Goal: Transaction & Acquisition: Purchase product/service

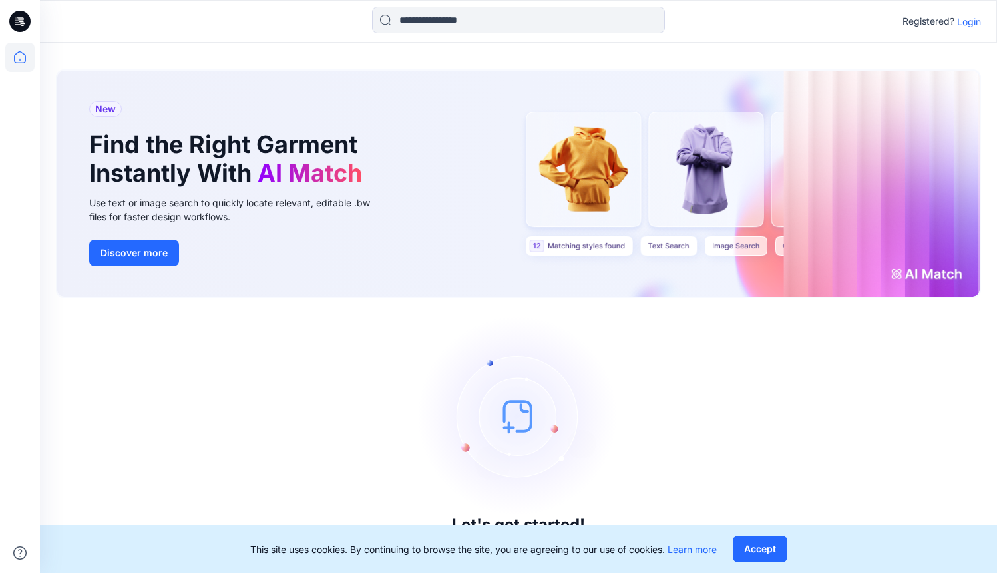
click at [970, 20] on p "Login" at bounding box center [969, 22] width 24 height 14
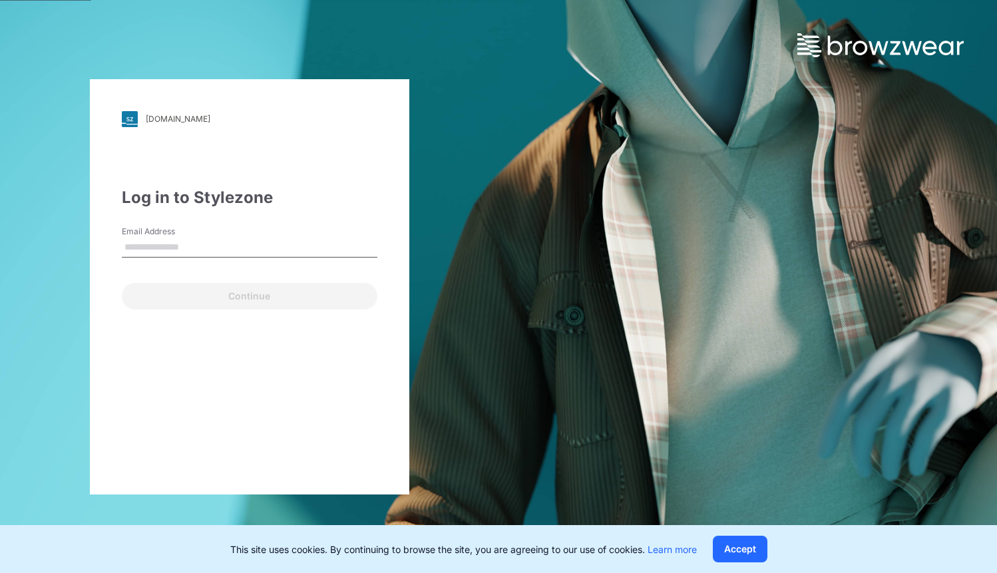
type input "**********"
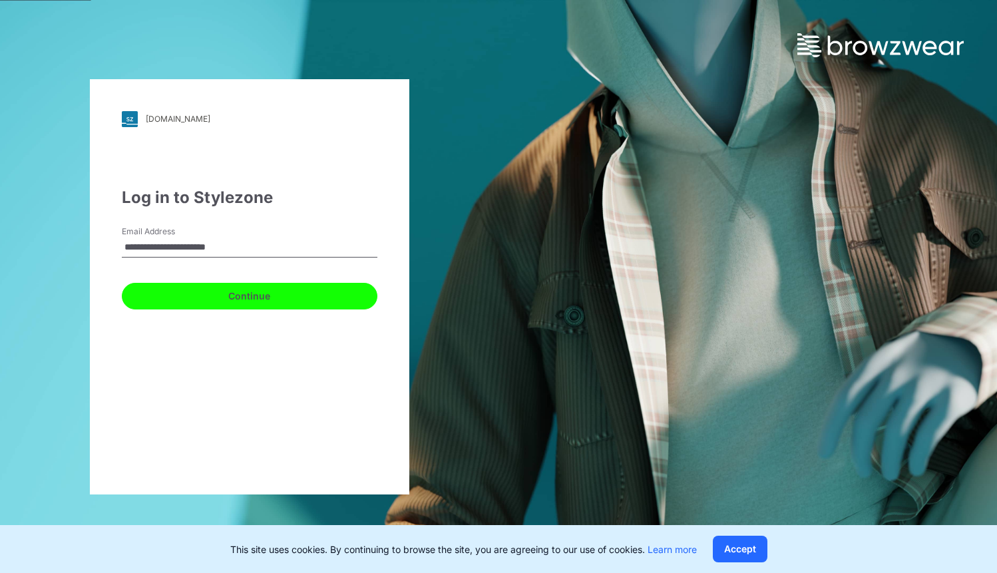
click at [140, 297] on button "Continue" at bounding box center [249, 296] width 255 height 27
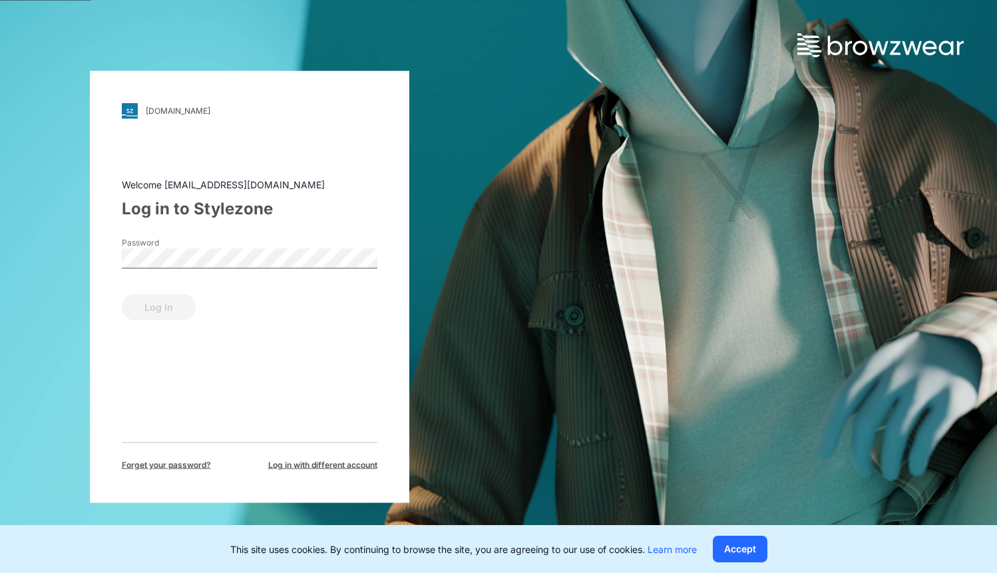
click at [184, 247] on label "Password" at bounding box center [168, 242] width 93 height 12
click at [176, 308] on button "Log in" at bounding box center [159, 306] width 74 height 27
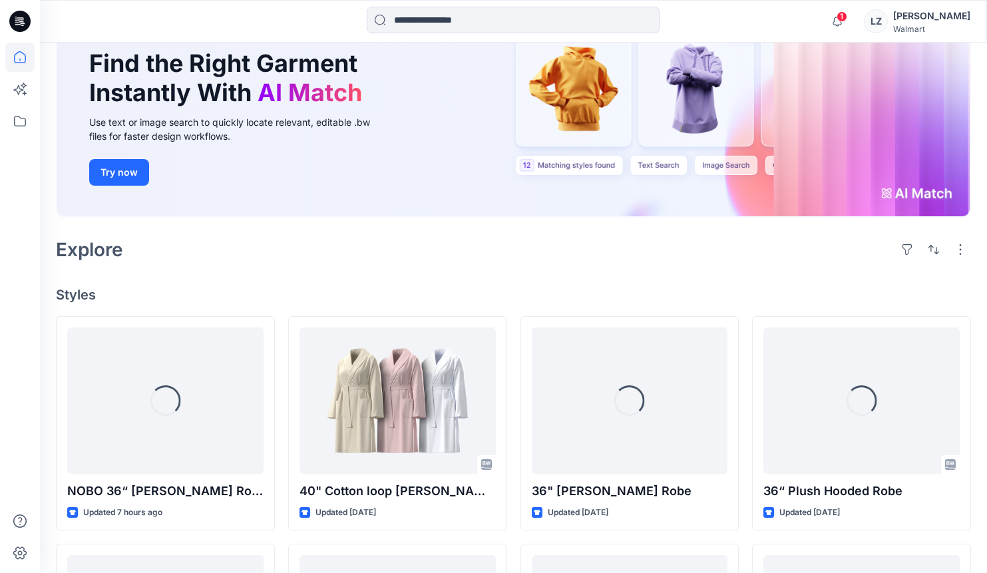
scroll to position [156, 0]
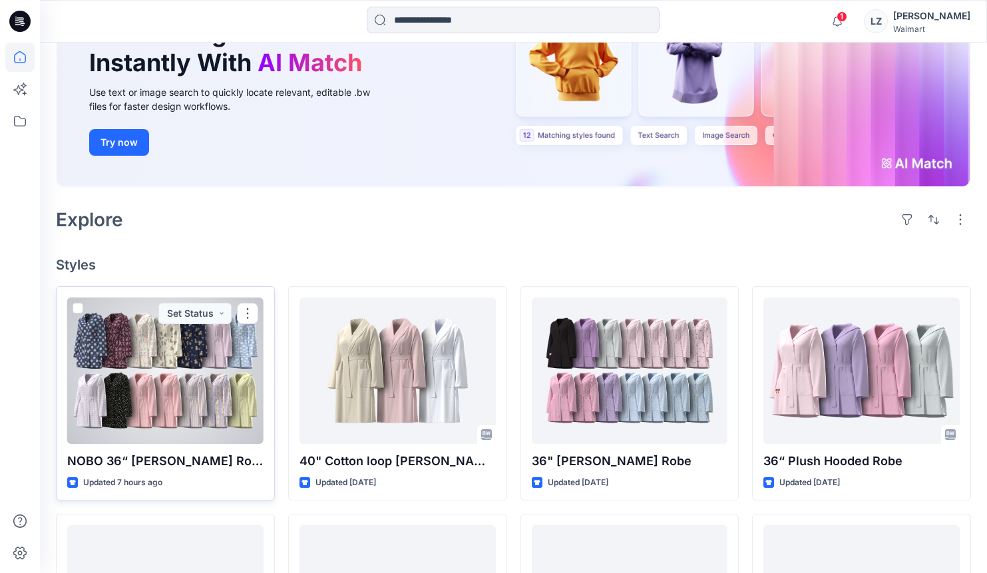
click at [186, 382] on div at bounding box center [165, 370] width 196 height 146
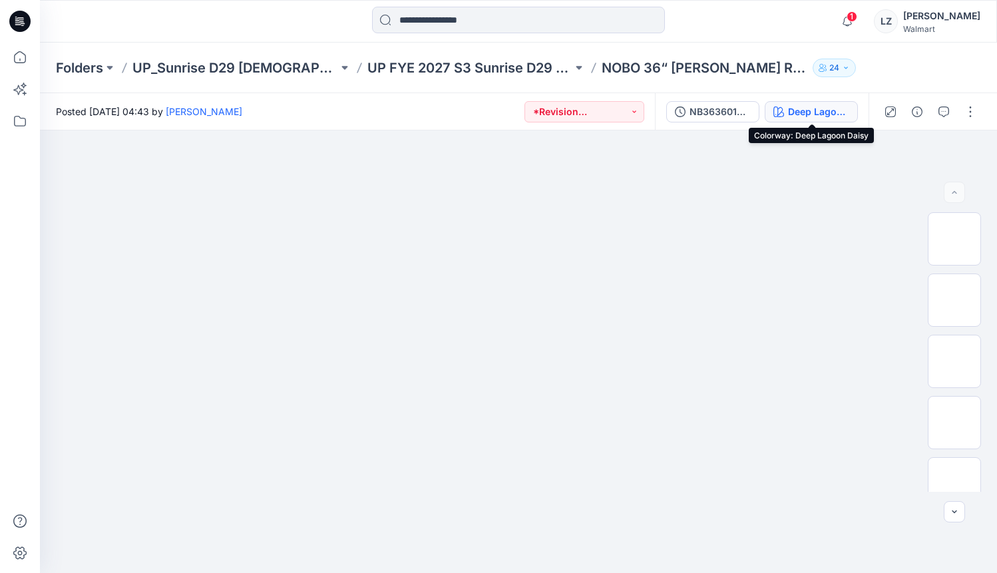
click at [820, 109] on div "Deep Lagoon Daisy" at bounding box center [818, 111] width 61 height 15
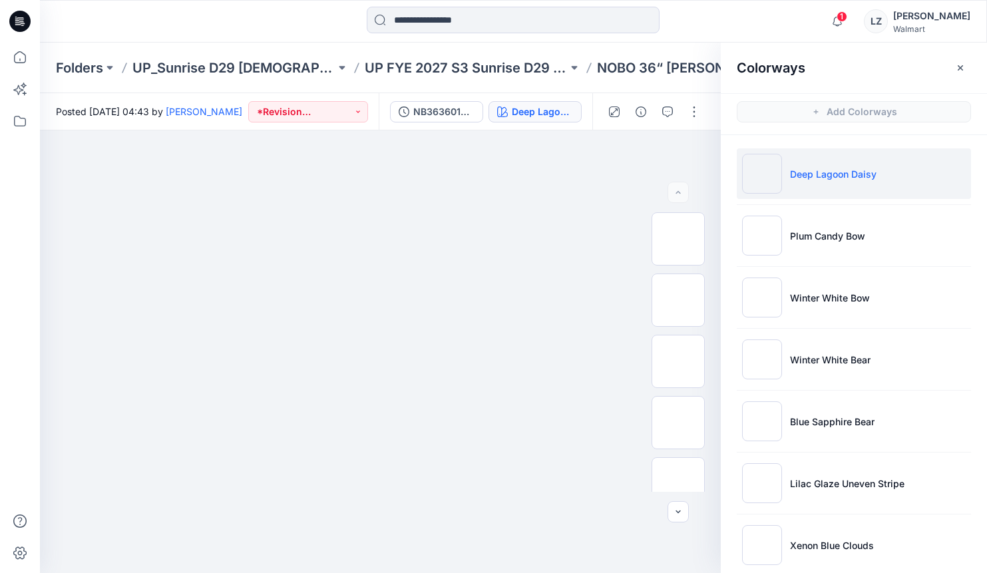
click at [756, 174] on img at bounding box center [762, 174] width 40 height 40
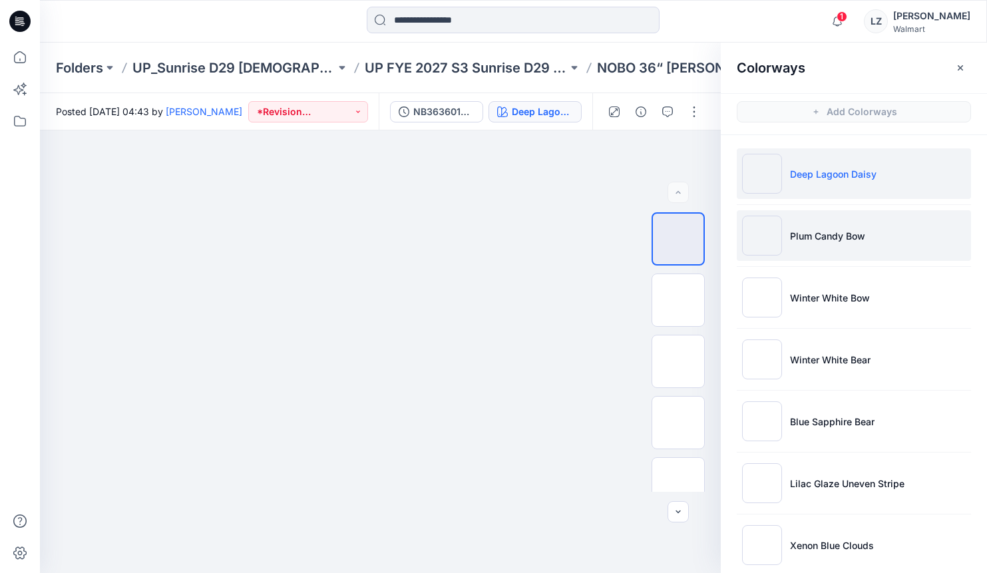
click at [809, 238] on p "Plum Candy Bow" at bounding box center [827, 236] width 75 height 14
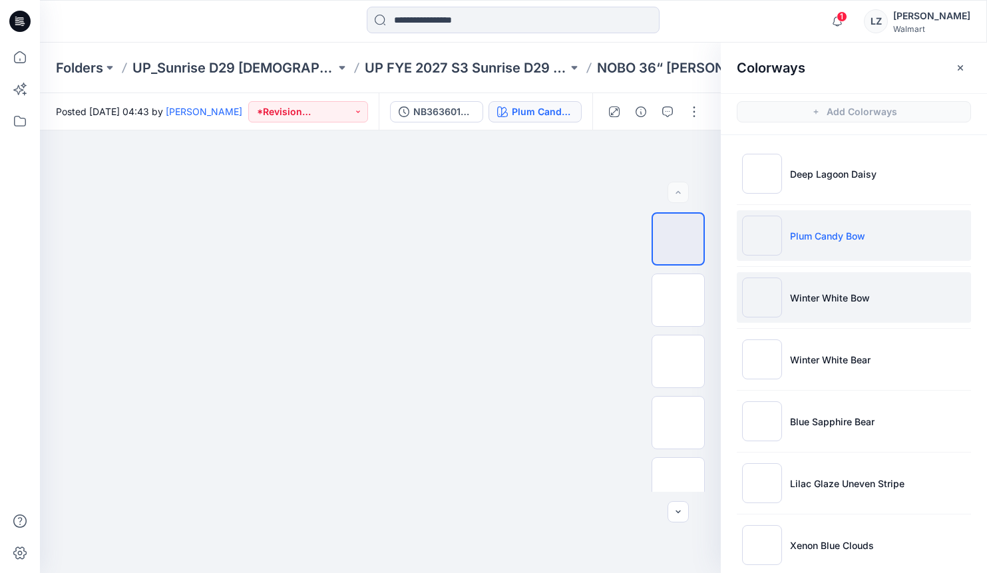
click at [800, 297] on p "Winter White Bow" at bounding box center [830, 298] width 80 height 14
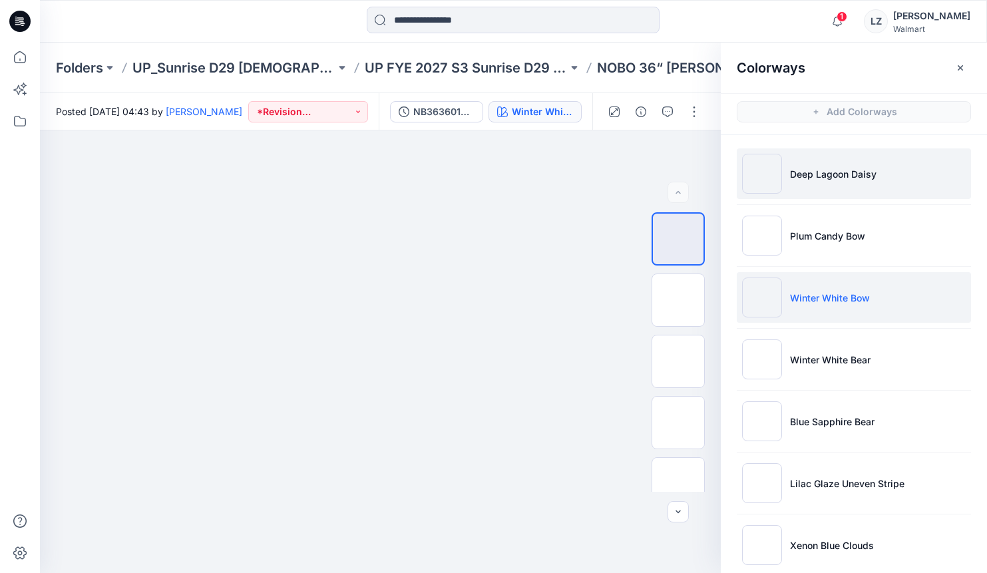
click at [809, 179] on p "Deep Lagoon Daisy" at bounding box center [833, 174] width 86 height 14
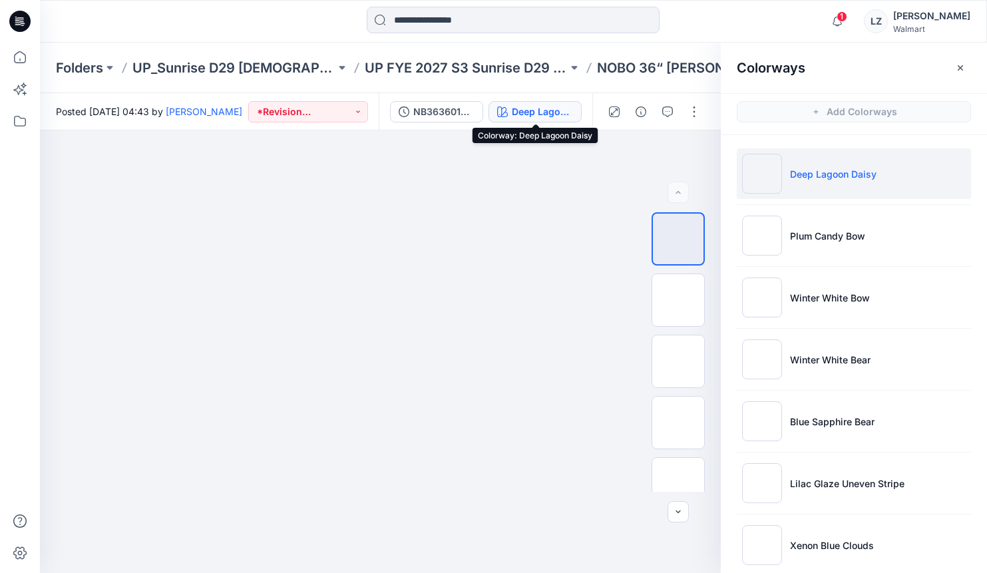
click at [567, 118] on button "Deep Lagoon Daisy" at bounding box center [534, 111] width 93 height 21
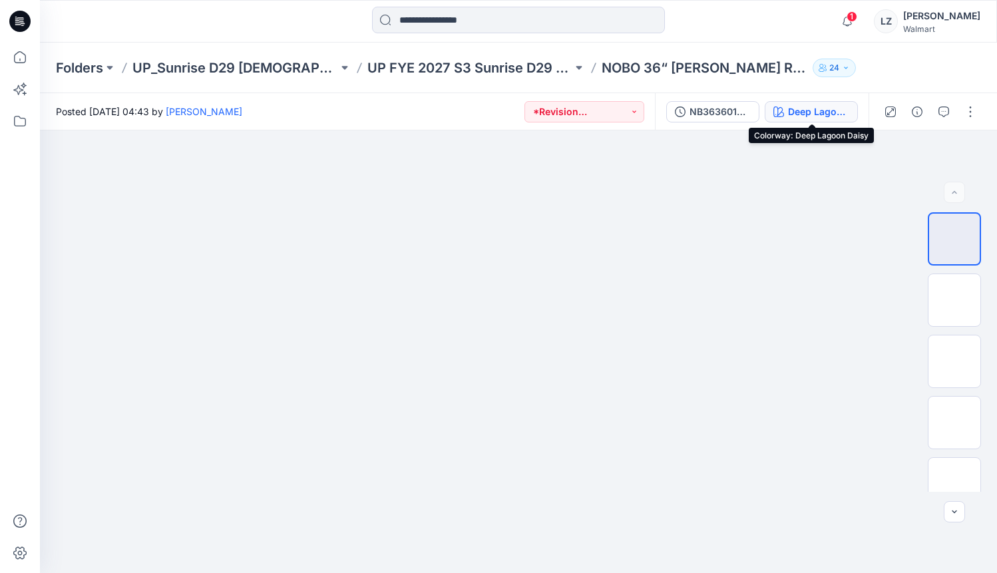
click at [780, 112] on icon "button" at bounding box center [778, 111] width 11 height 11
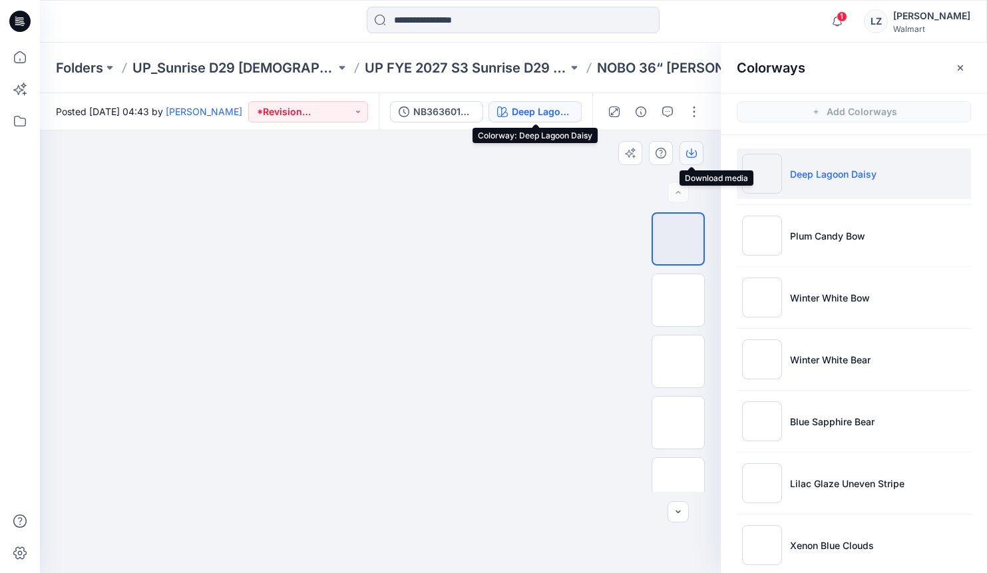
click at [690, 152] on icon "button" at bounding box center [691, 153] width 11 height 11
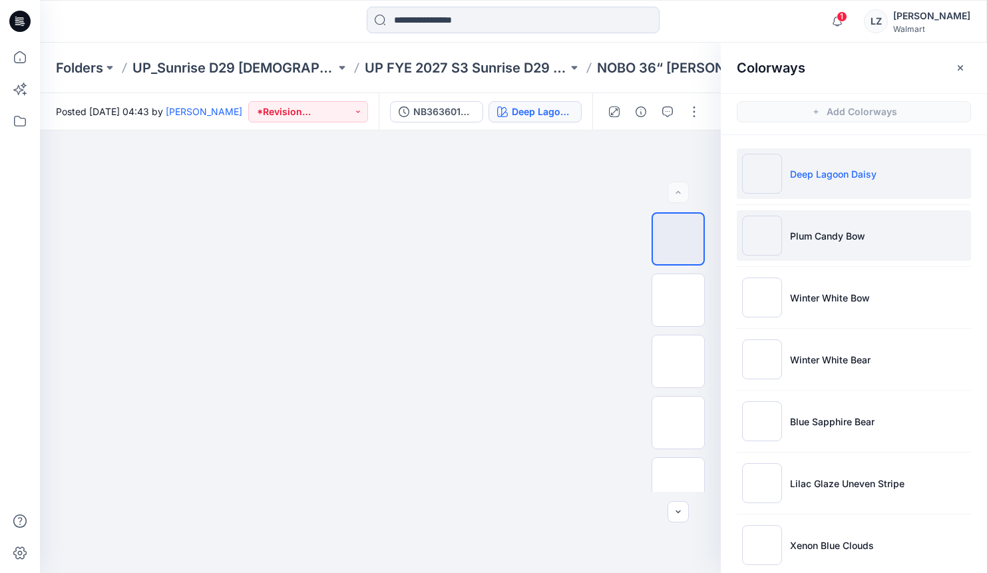
click at [776, 239] on img at bounding box center [762, 236] width 40 height 40
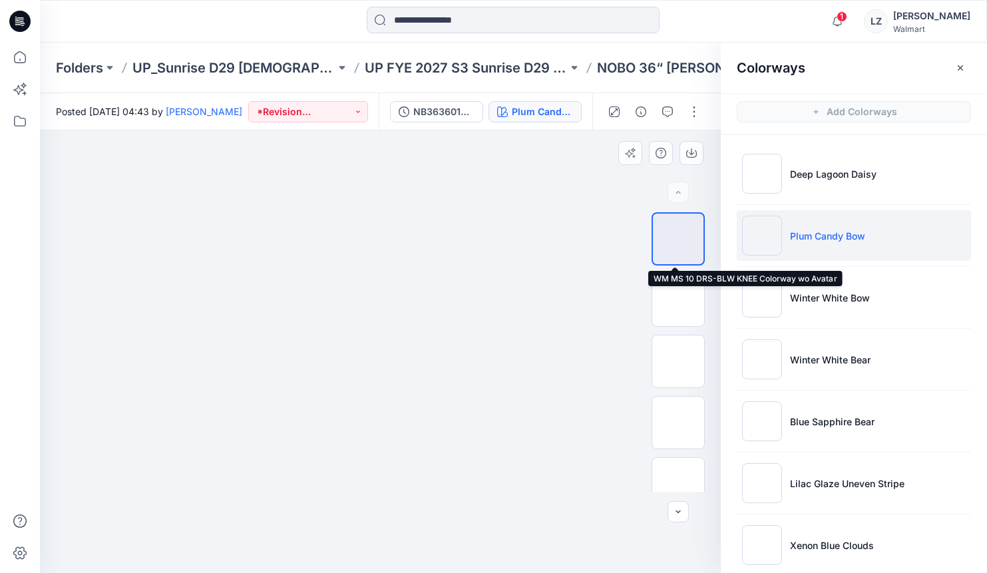
click at [678, 239] on img at bounding box center [678, 239] width 0 height 0
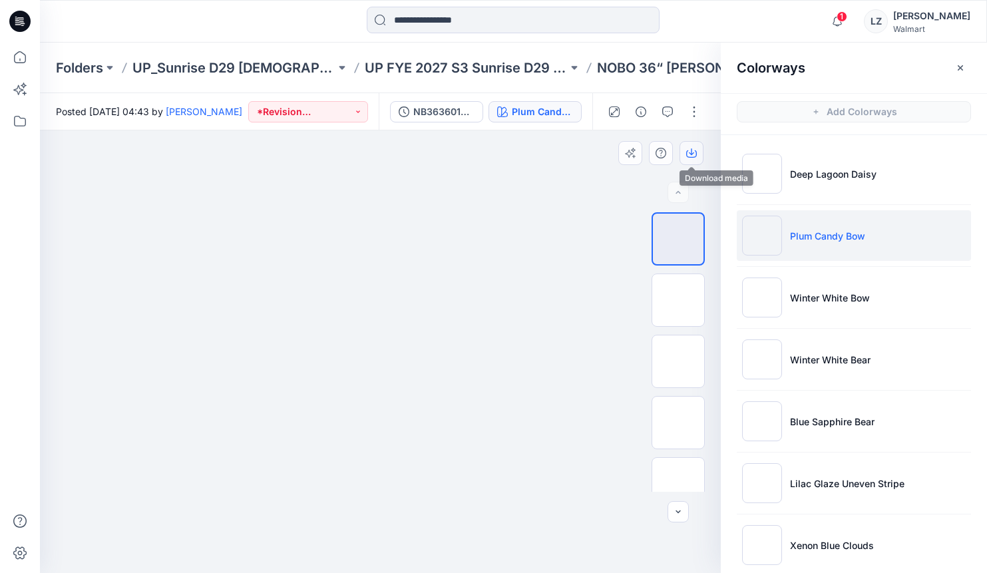
click at [689, 156] on icon "button" at bounding box center [691, 153] width 11 height 11
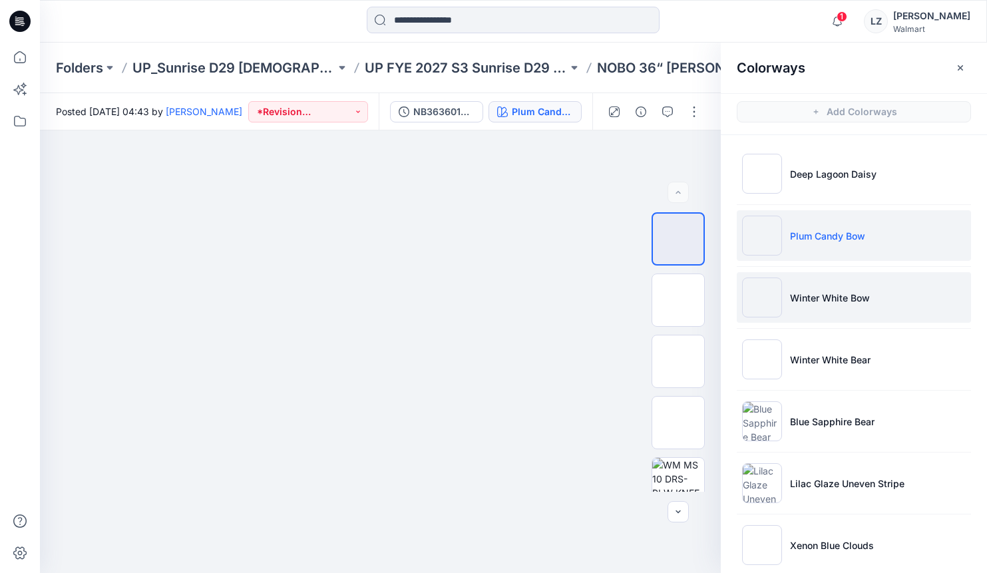
click at [762, 292] on img at bounding box center [762, 297] width 40 height 40
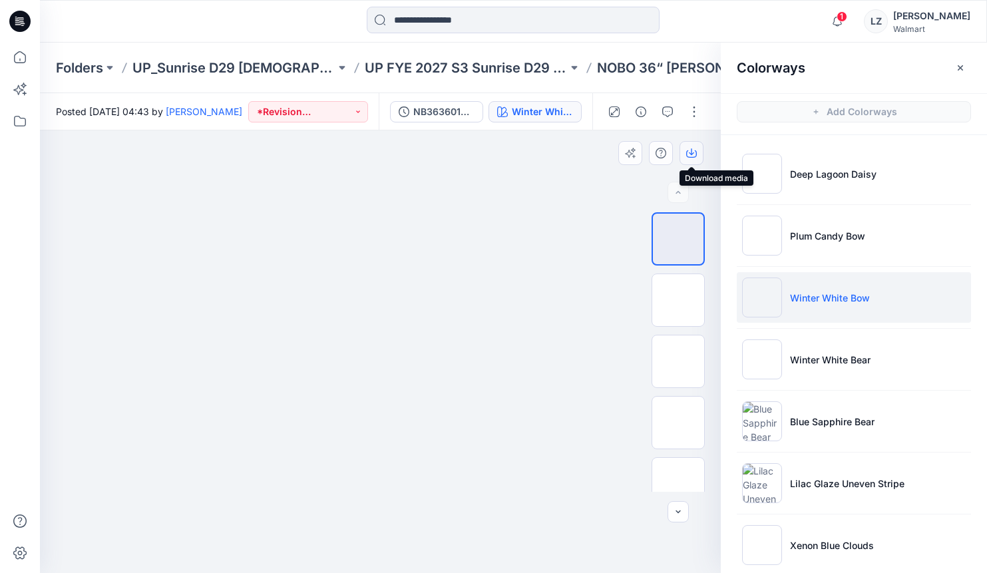
click at [693, 148] on icon "button" at bounding box center [691, 153] width 11 height 11
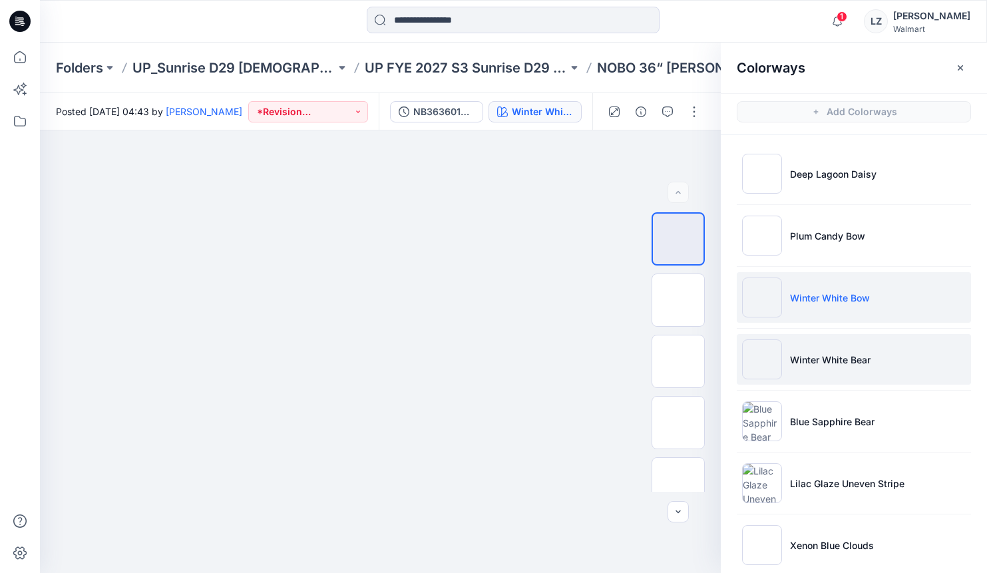
click at [770, 357] on img at bounding box center [762, 359] width 40 height 40
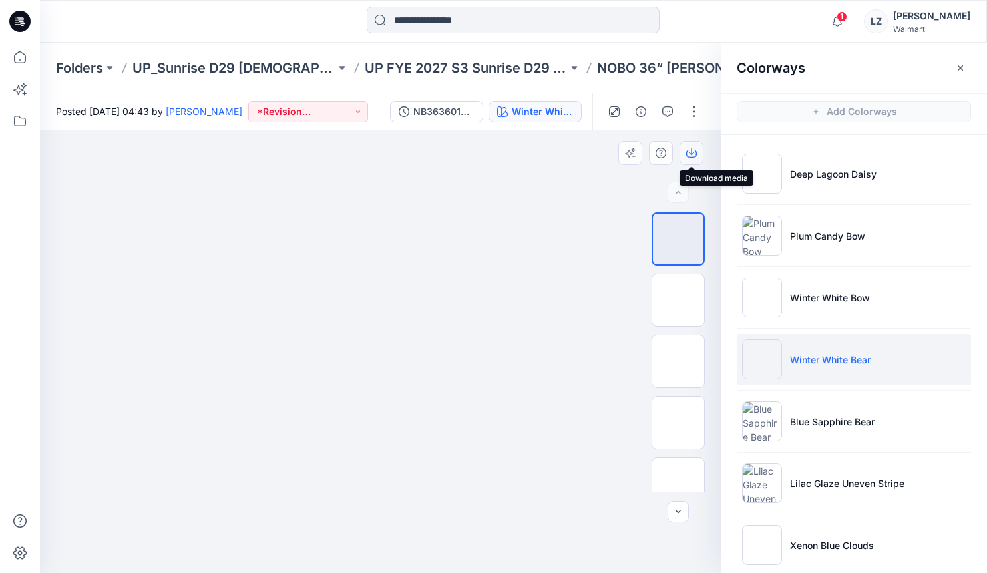
click at [687, 157] on icon "button" at bounding box center [691, 153] width 11 height 11
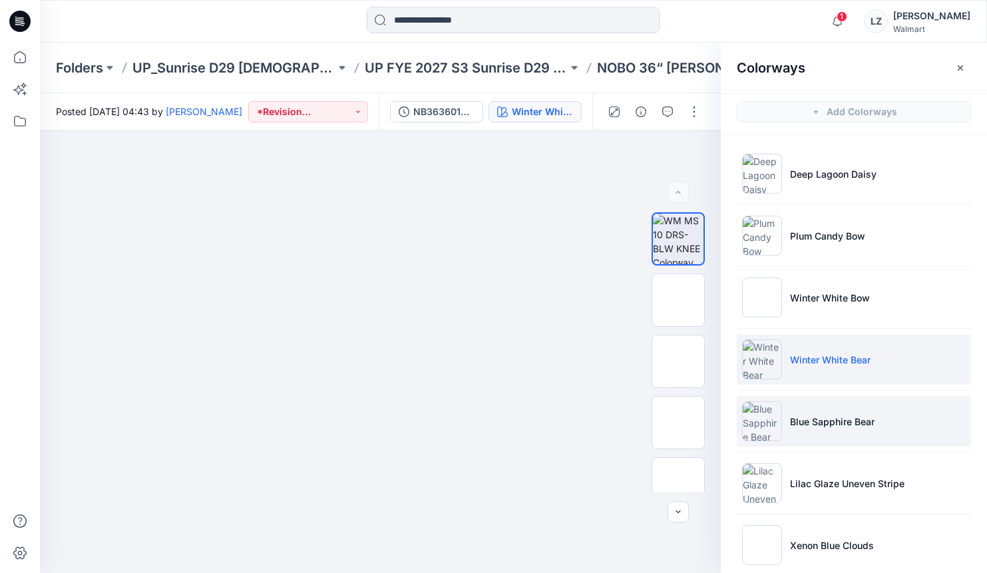
click at [772, 428] on img at bounding box center [762, 421] width 40 height 40
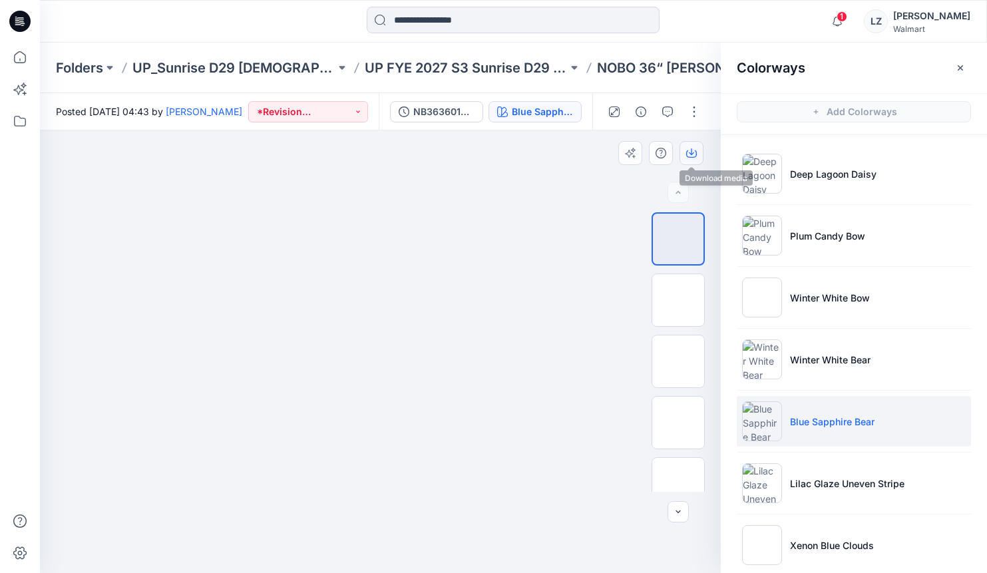
click at [690, 152] on icon "button" at bounding box center [691, 153] width 11 height 11
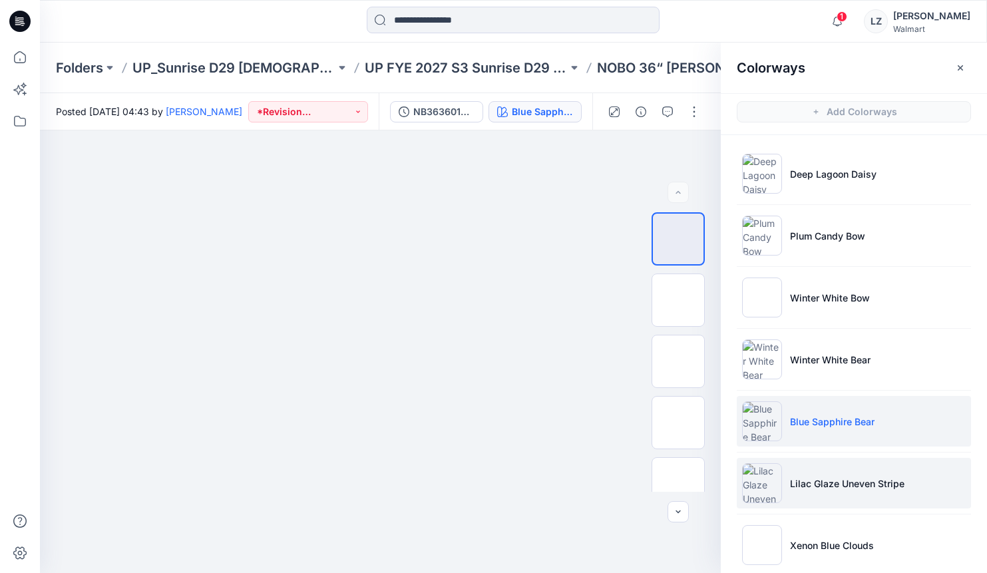
click at [771, 485] on img at bounding box center [762, 483] width 40 height 40
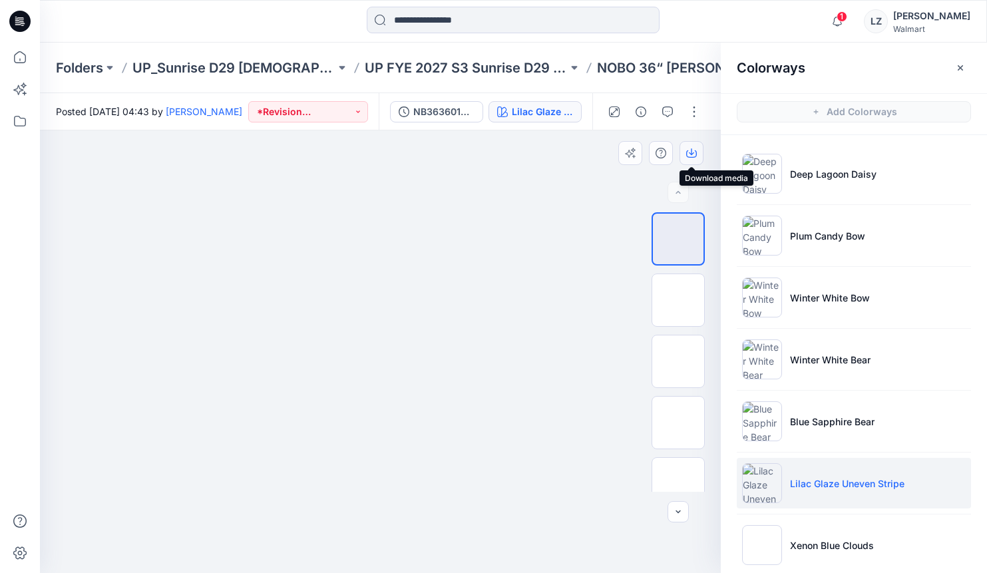
click at [686, 156] on icon "button" at bounding box center [691, 153] width 11 height 11
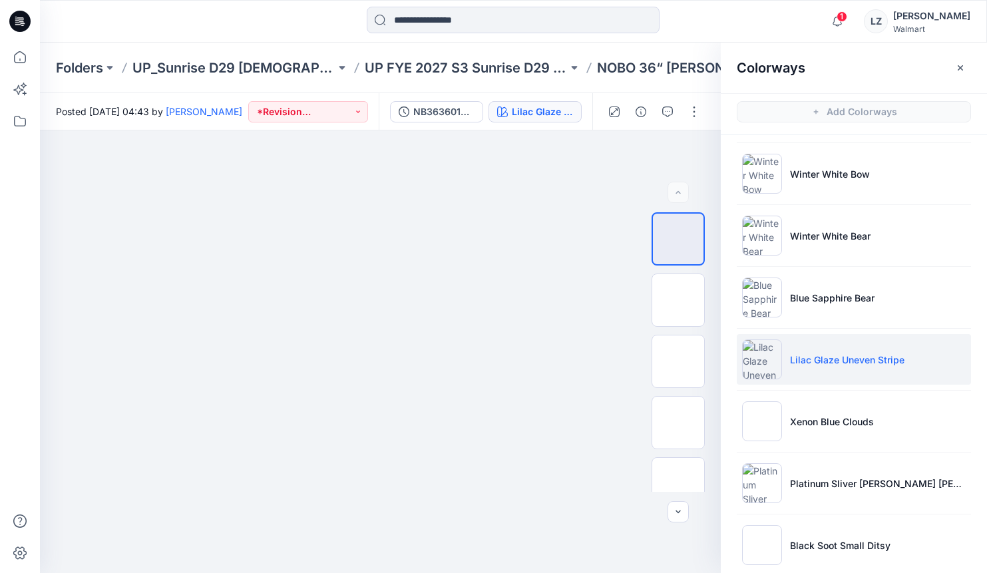
scroll to position [126, 0]
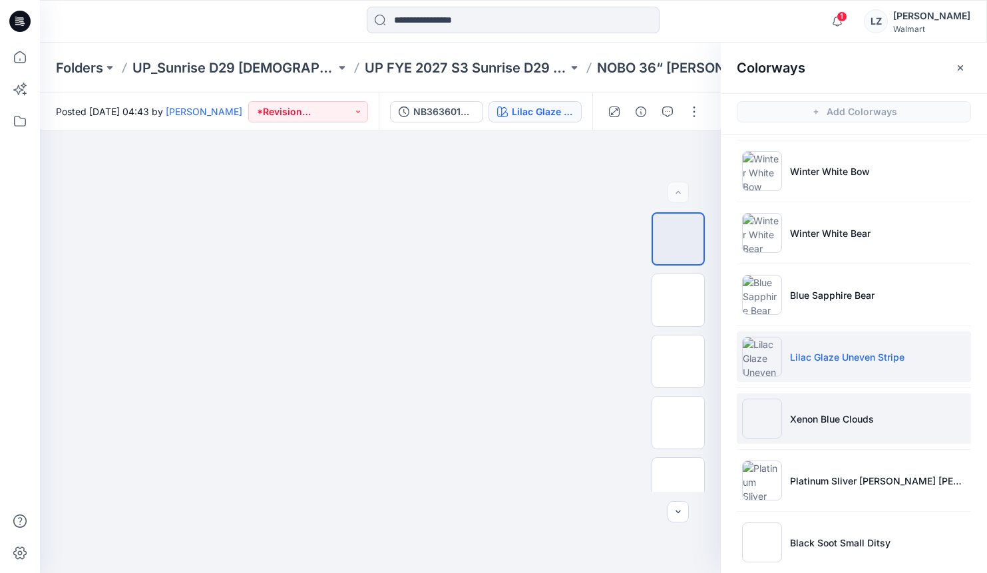
click at [772, 418] on img at bounding box center [762, 418] width 40 height 40
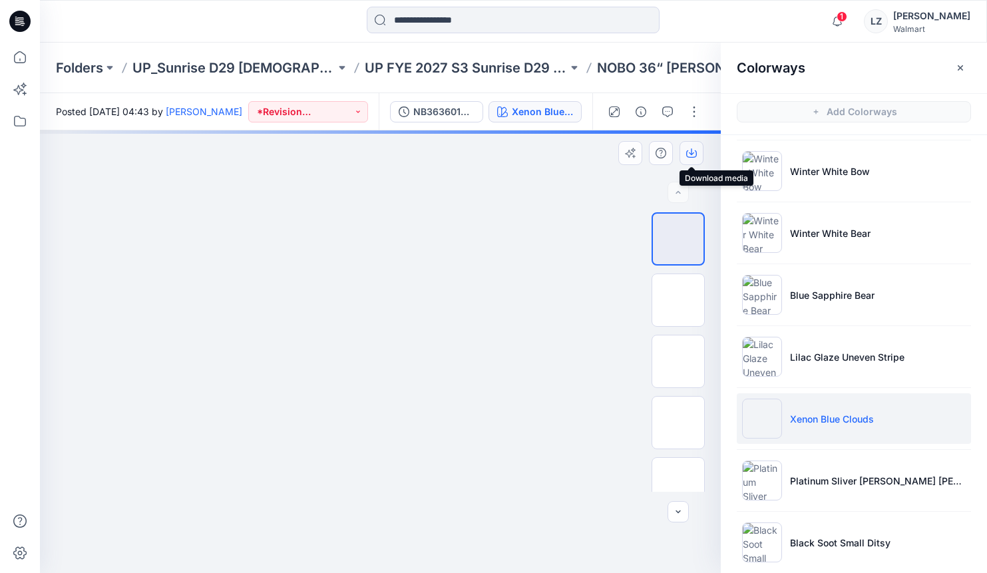
click at [691, 150] on icon "button" at bounding box center [691, 151] width 5 height 7
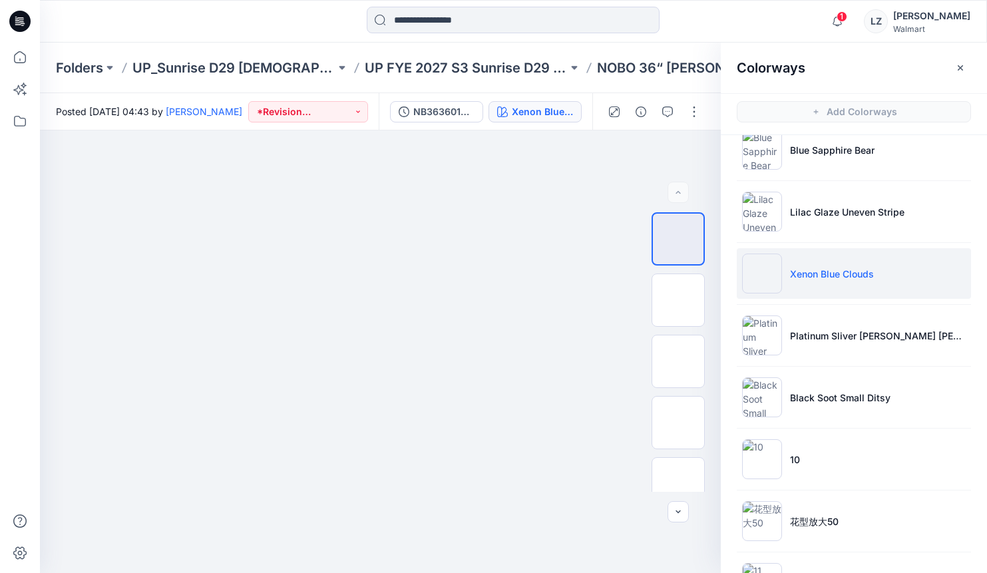
scroll to position [390, 0]
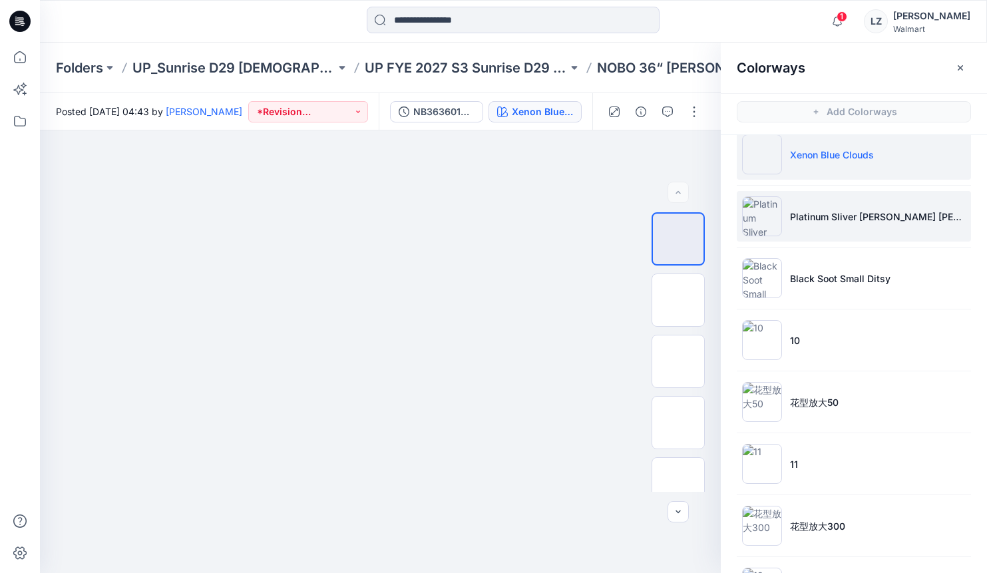
click at [782, 219] on li "Platinum Sliver Heather Geo Daisy" at bounding box center [853, 216] width 234 height 51
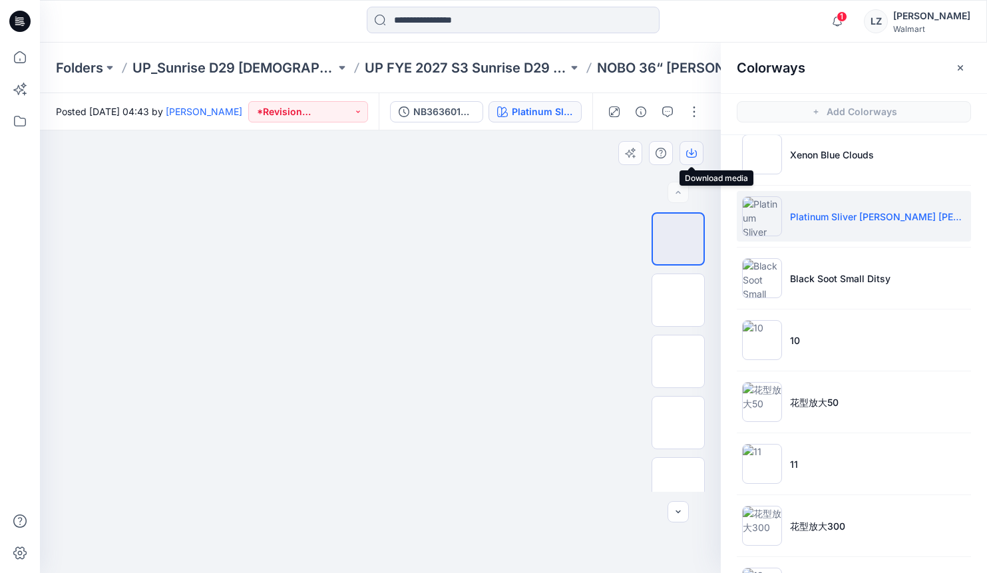
click at [689, 154] on icon "button" at bounding box center [691, 153] width 11 height 11
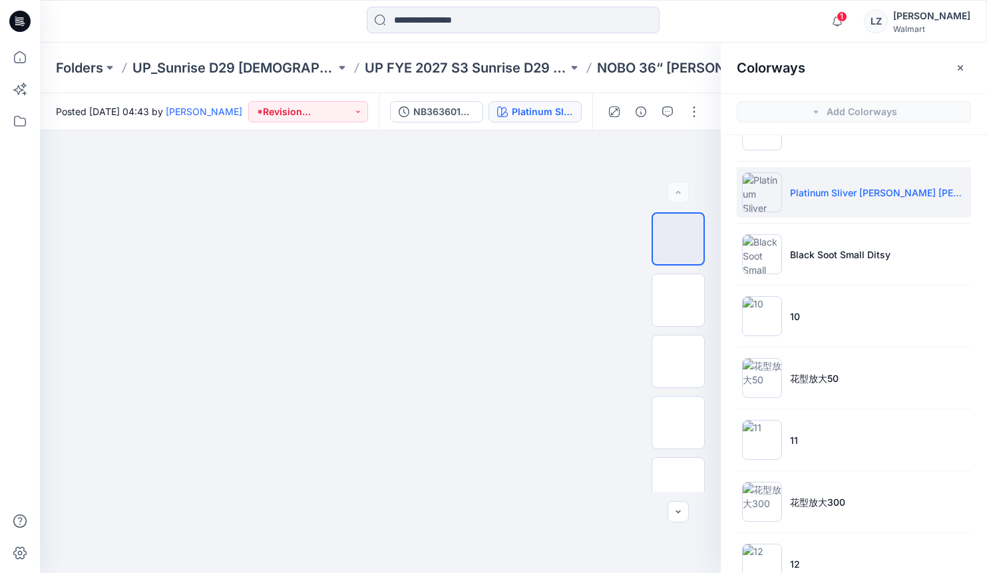
scroll to position [417, 0]
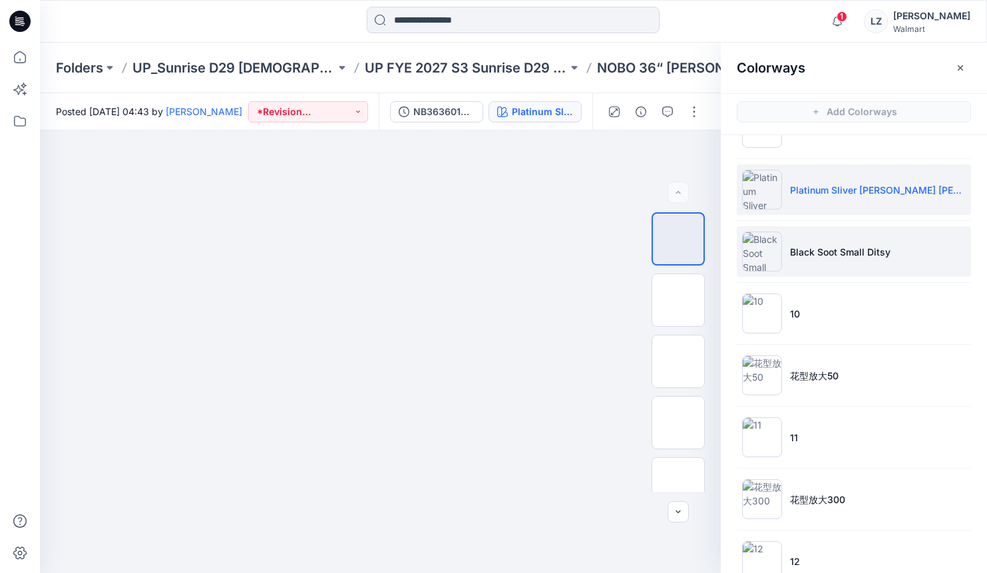
click at [816, 250] on p "Black Soot Small Ditsy" at bounding box center [840, 252] width 100 height 14
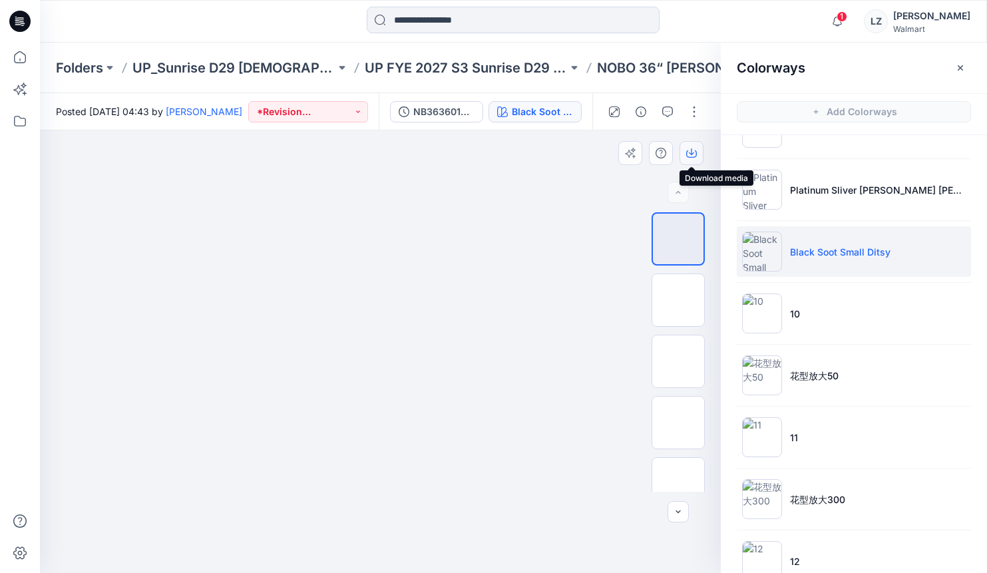
click at [689, 156] on icon "button" at bounding box center [691, 153] width 11 height 7
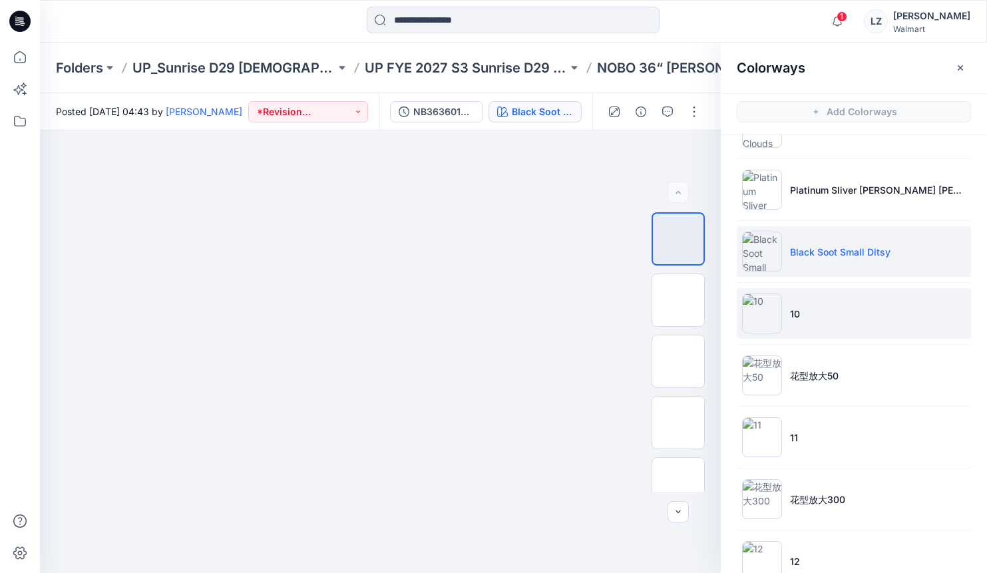
click at [760, 316] on img at bounding box center [762, 313] width 40 height 40
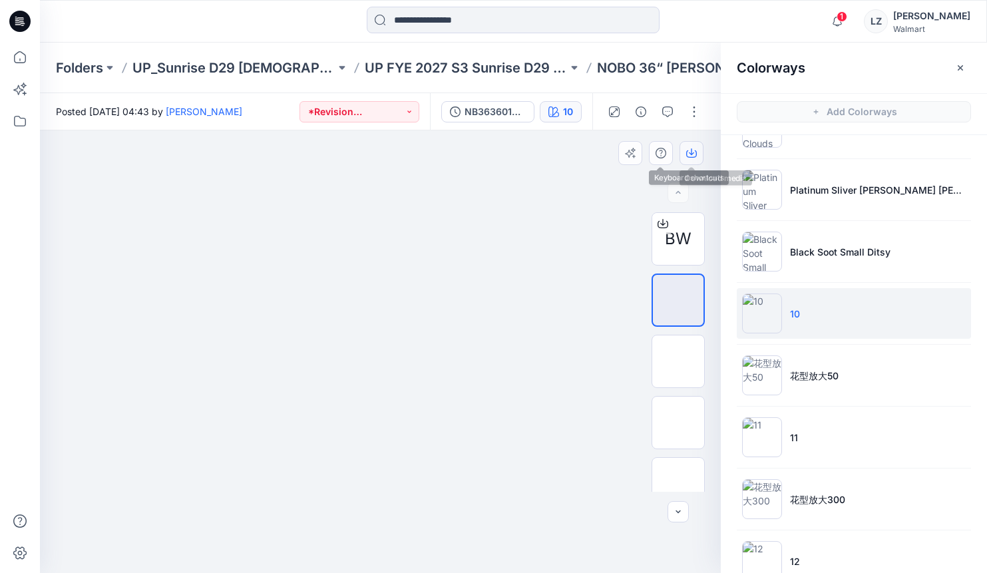
click at [693, 150] on icon "button" at bounding box center [691, 153] width 11 height 11
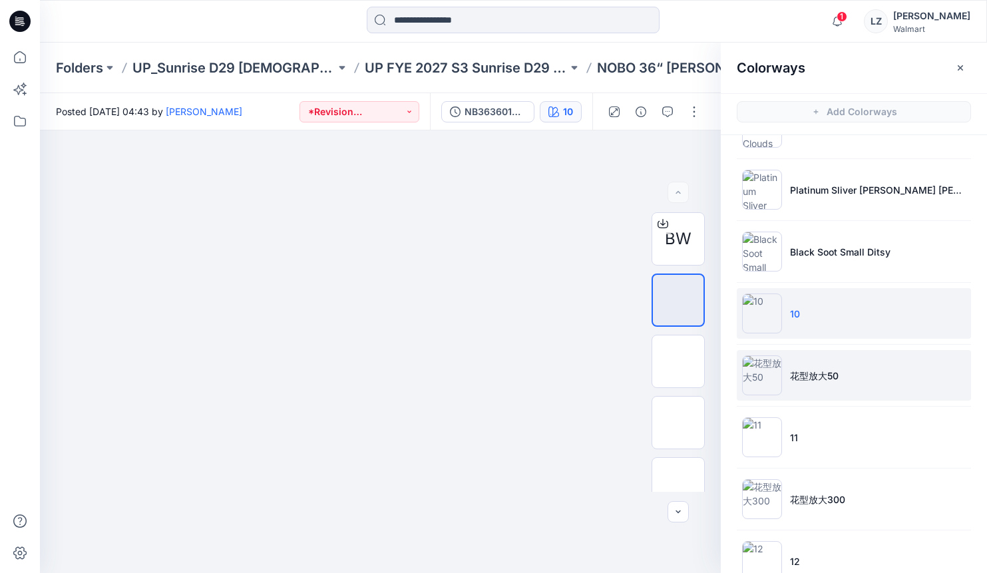
click at [757, 378] on img at bounding box center [762, 375] width 40 height 40
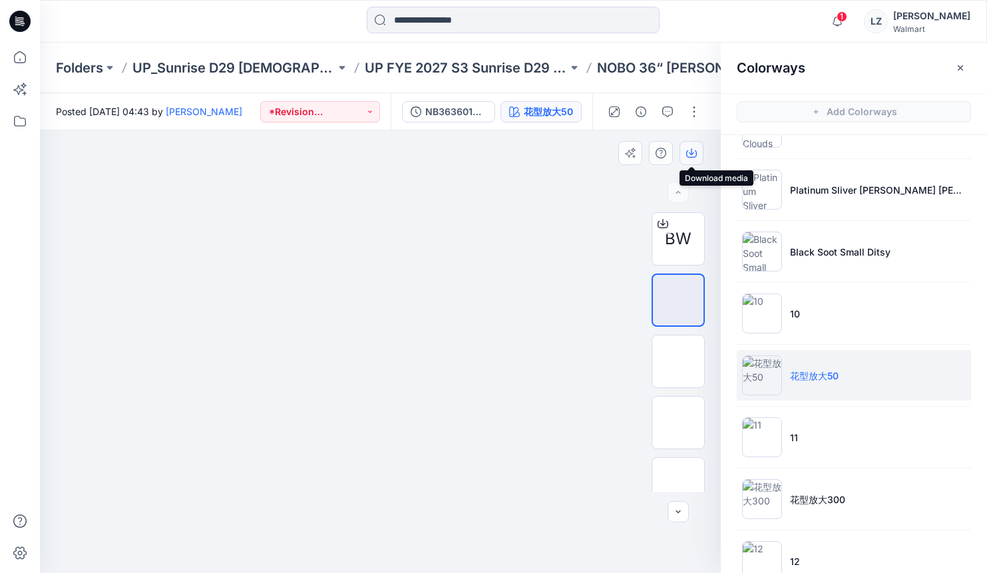
click at [682, 143] on button "button" at bounding box center [691, 153] width 24 height 24
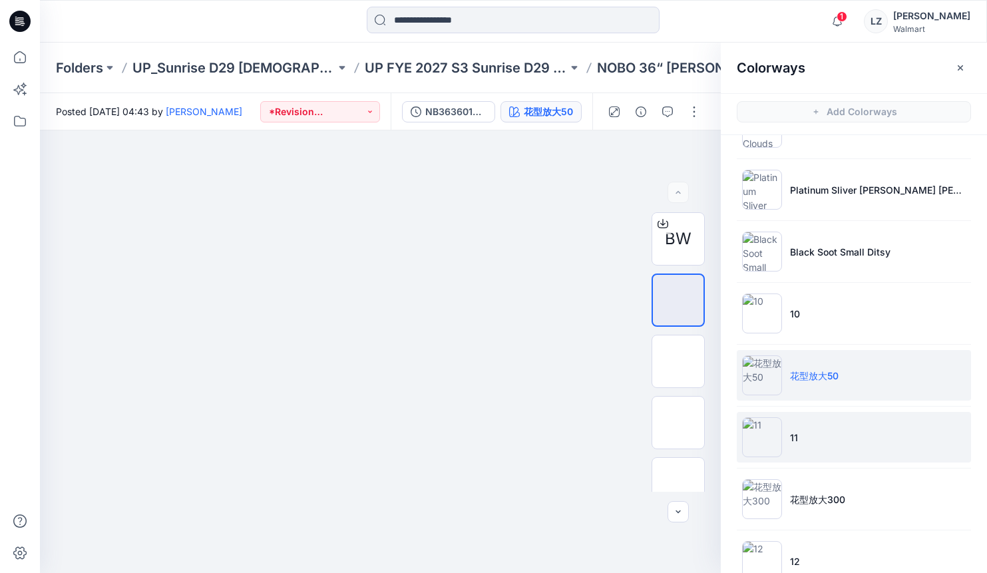
click at [758, 434] on img at bounding box center [762, 437] width 40 height 40
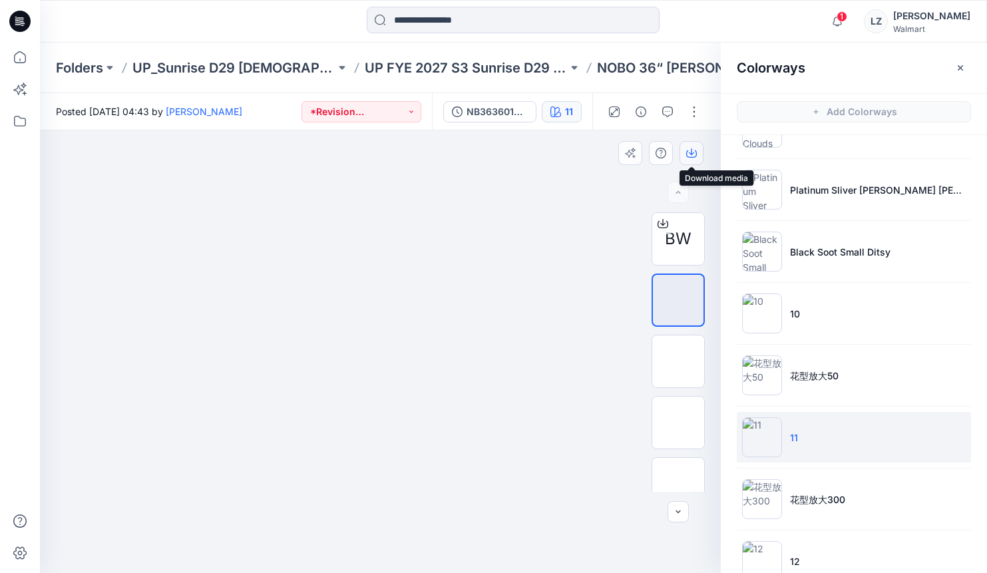
click at [687, 152] on icon "button" at bounding box center [691, 153] width 11 height 11
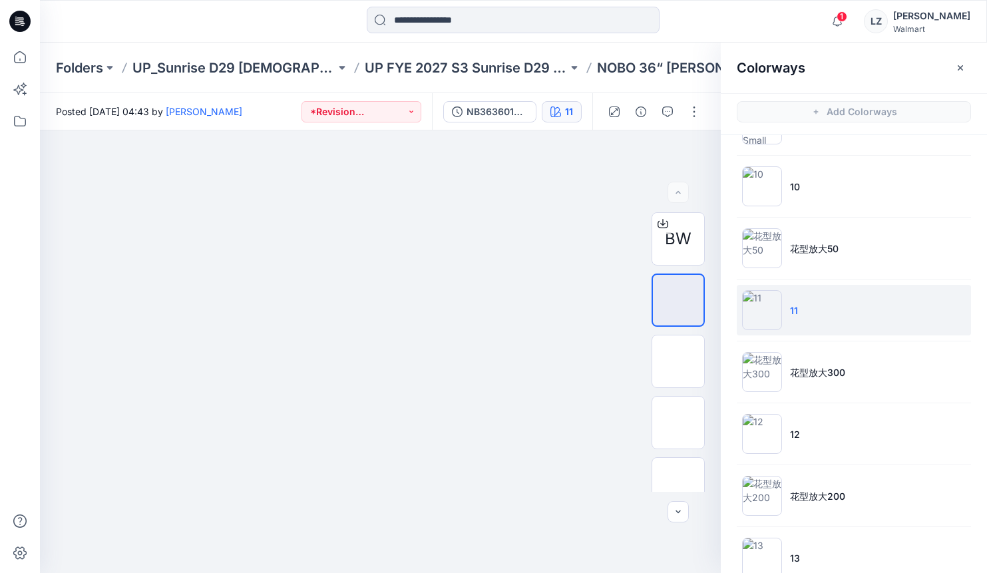
scroll to position [546, 0]
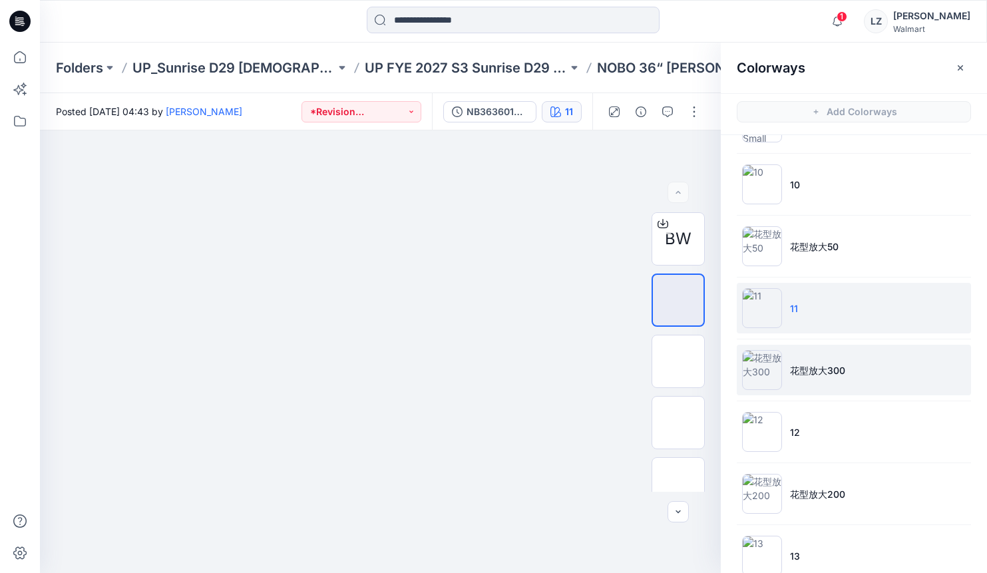
click at [767, 370] on img at bounding box center [762, 370] width 40 height 40
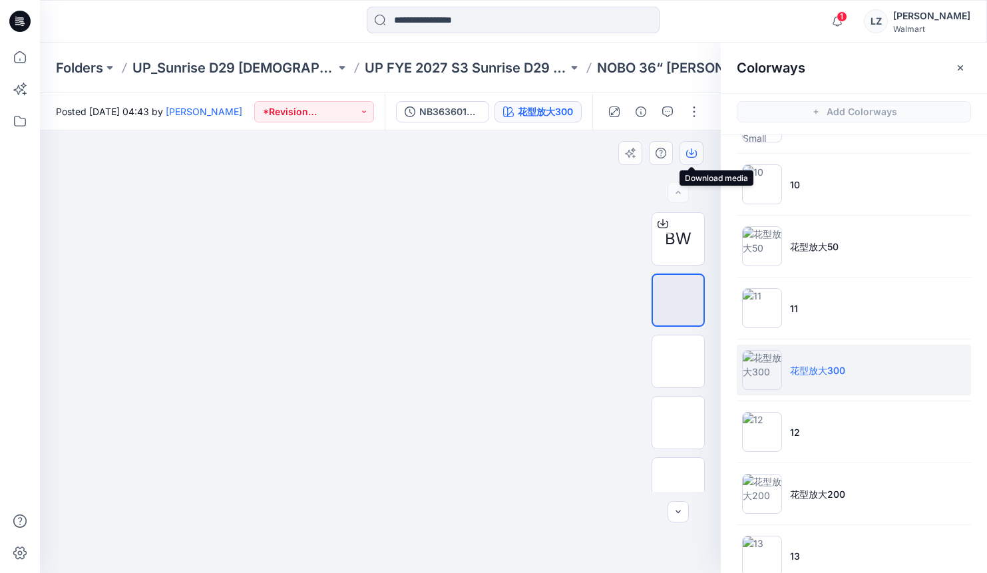
click at [689, 156] on icon "button" at bounding box center [691, 153] width 11 height 11
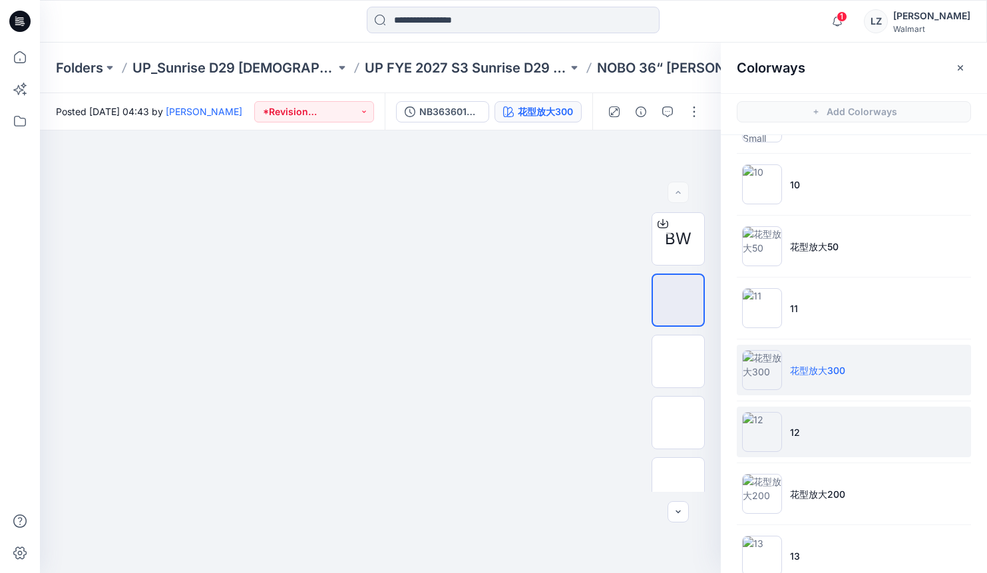
click at [782, 432] on li "12" at bounding box center [853, 431] width 234 height 51
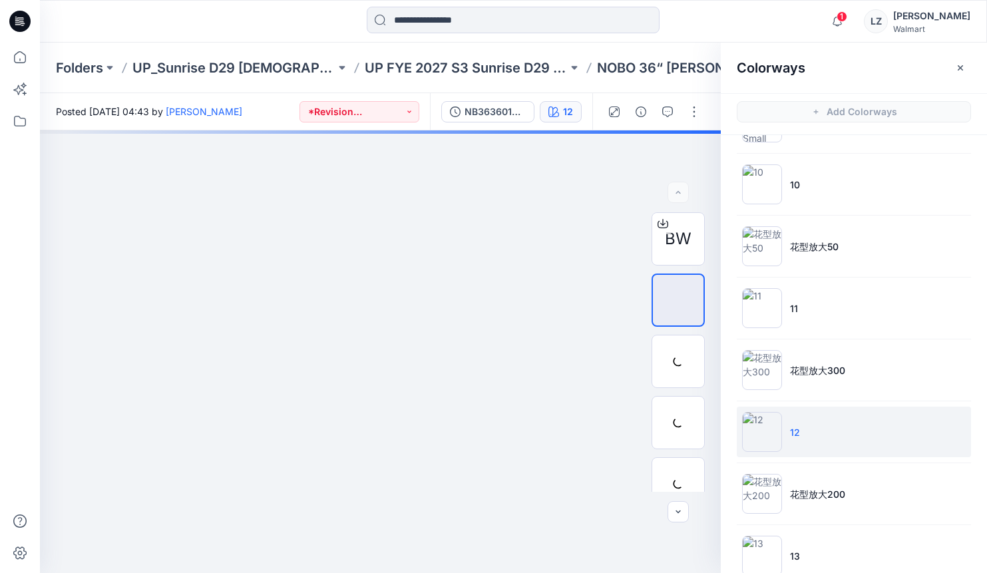
click at [777, 422] on img at bounding box center [762, 432] width 40 height 40
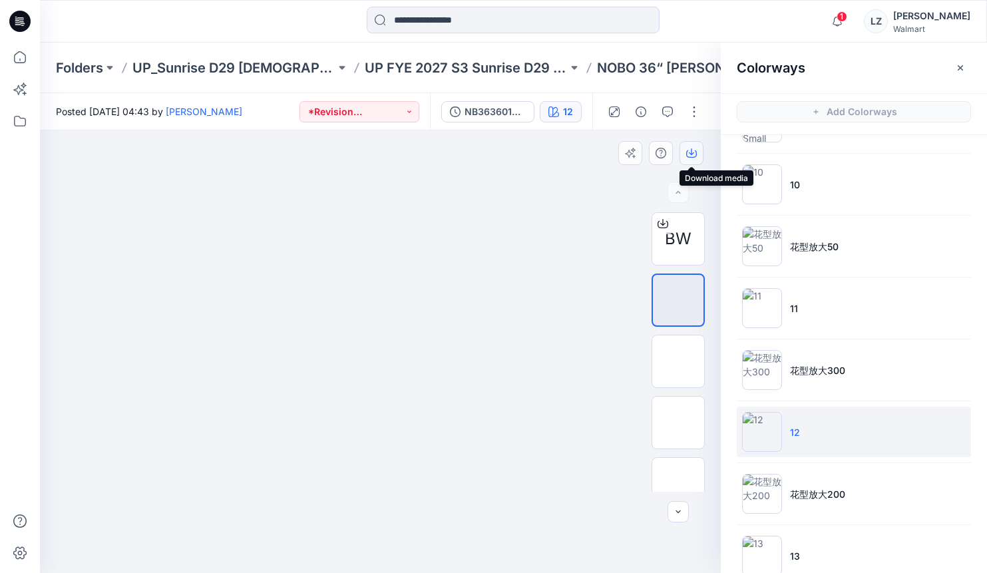
click at [689, 146] on button "button" at bounding box center [691, 153] width 24 height 24
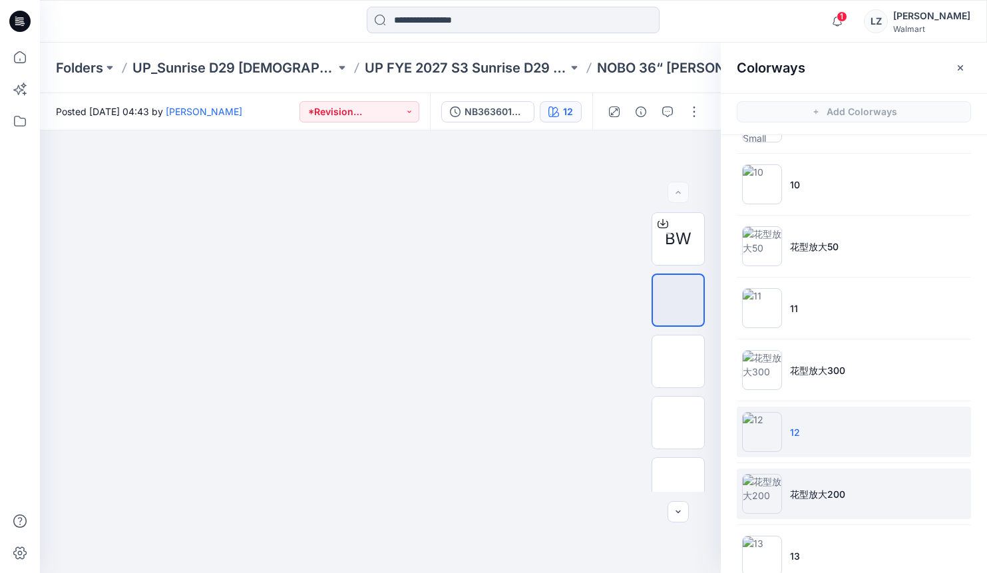
click at [766, 491] on img at bounding box center [762, 494] width 40 height 40
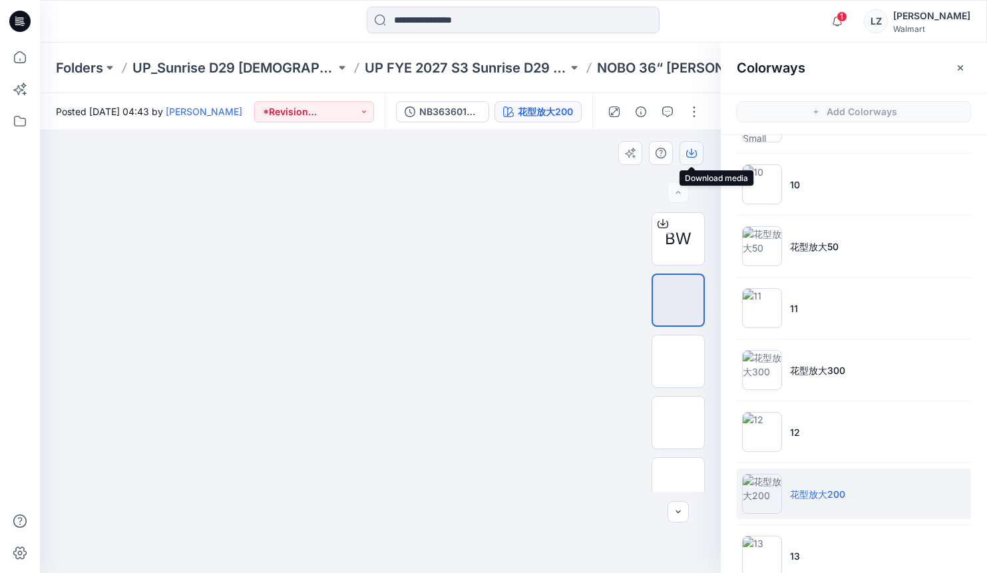
click at [686, 154] on icon "button" at bounding box center [691, 153] width 11 height 11
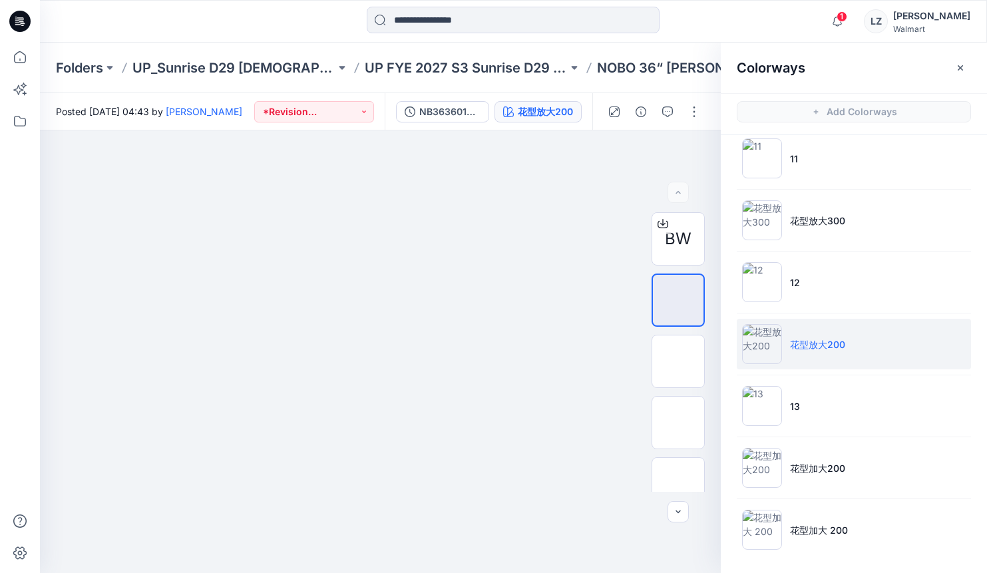
scroll to position [698, 0]
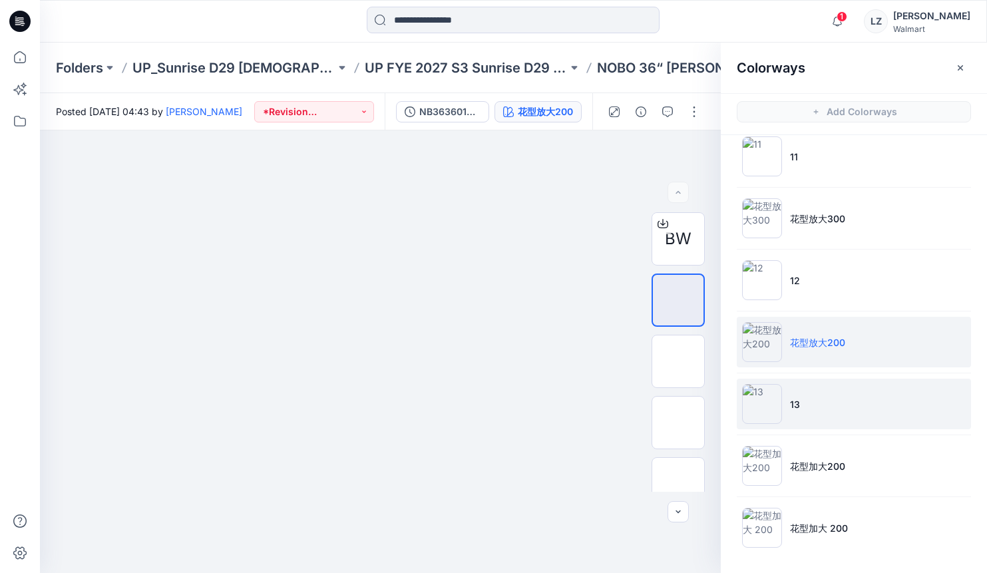
click at [779, 405] on img at bounding box center [762, 404] width 40 height 40
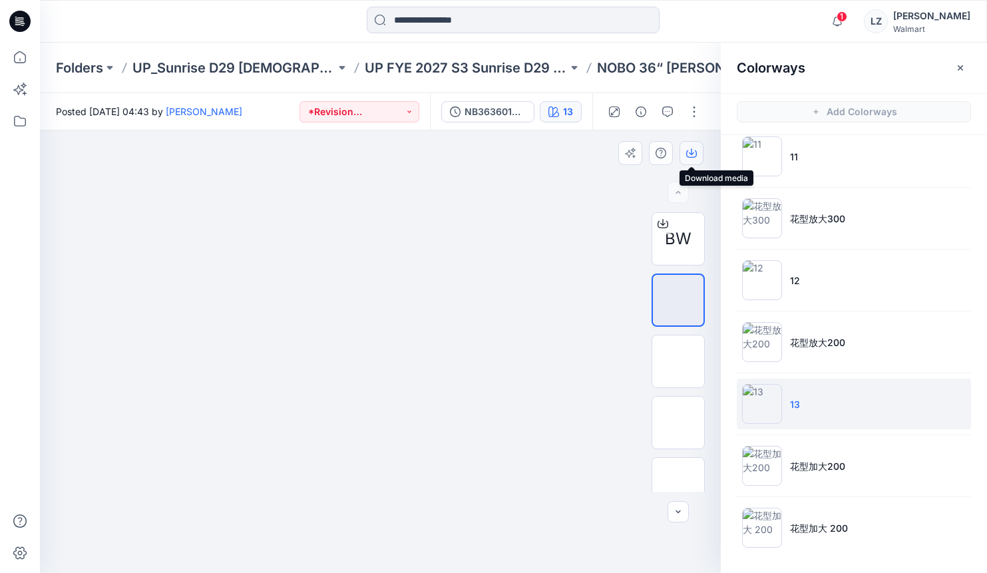
click at [693, 152] on icon "button" at bounding box center [691, 151] width 5 height 7
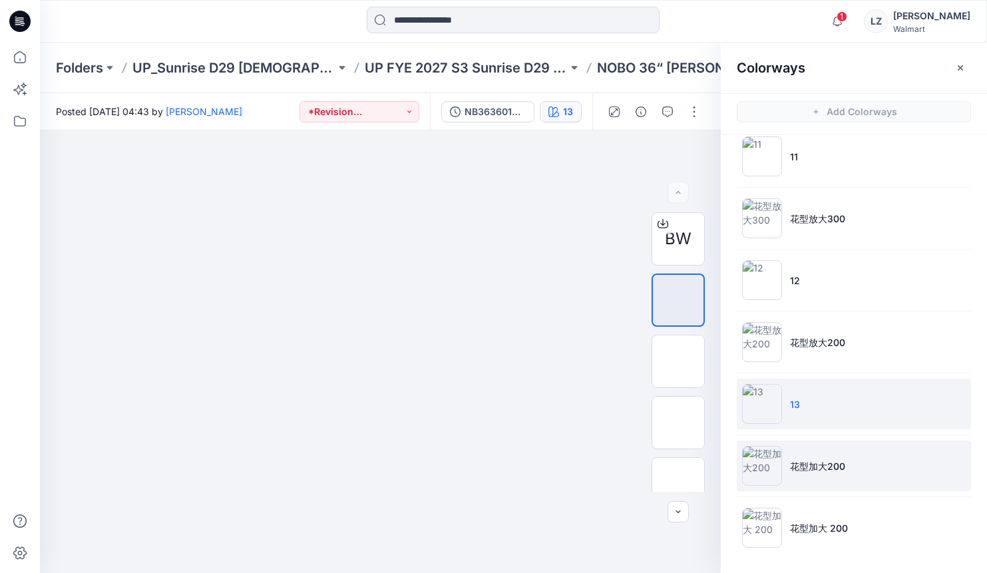
click at [779, 469] on img at bounding box center [762, 466] width 40 height 40
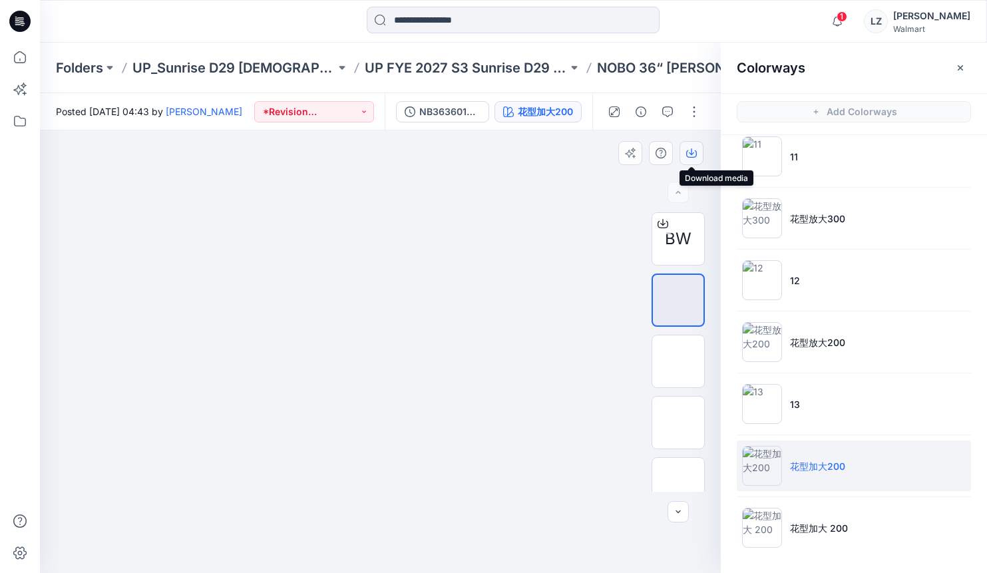
click at [683, 156] on button "button" at bounding box center [691, 153] width 24 height 24
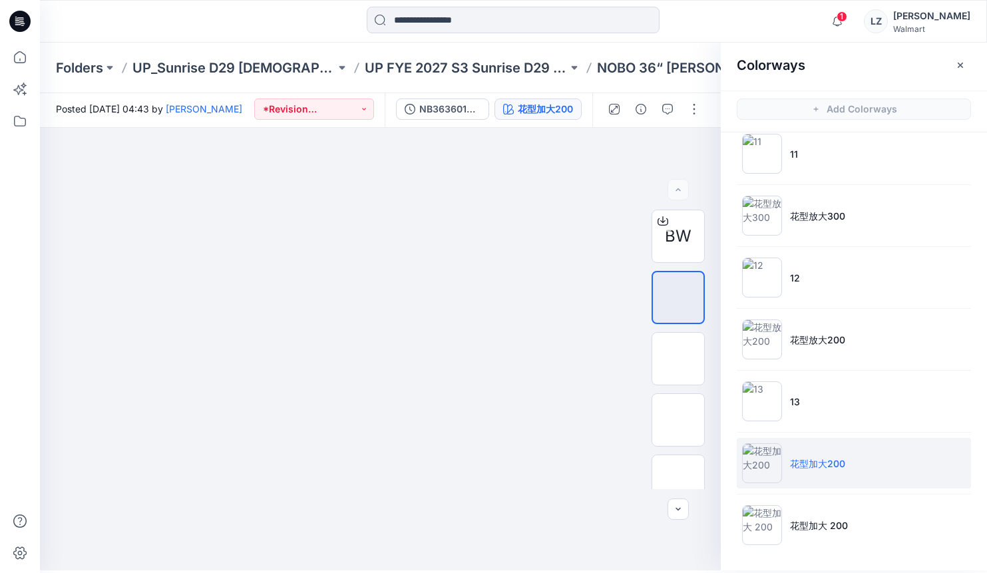
scroll to position [4, 0]
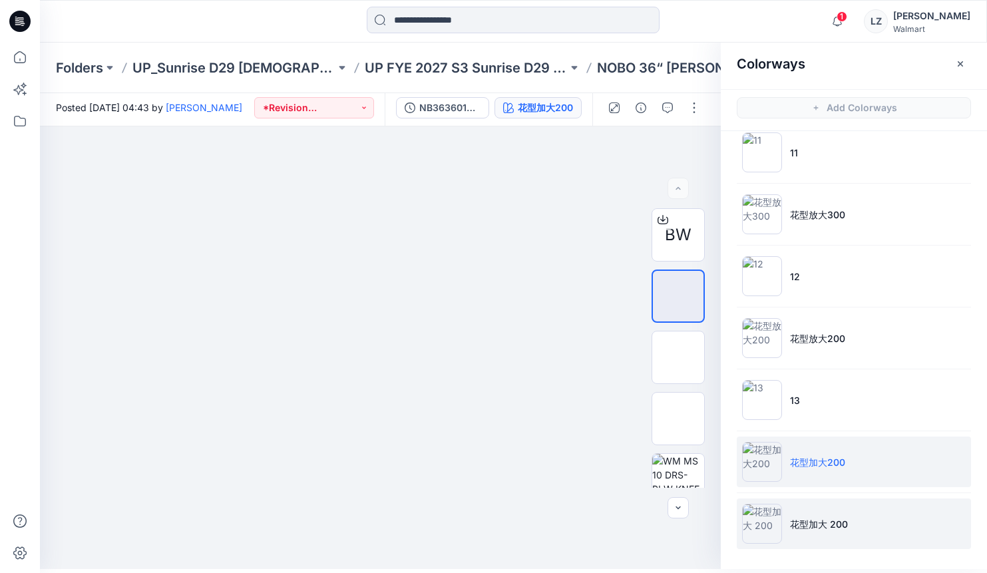
click at [760, 522] on img at bounding box center [762, 524] width 40 height 40
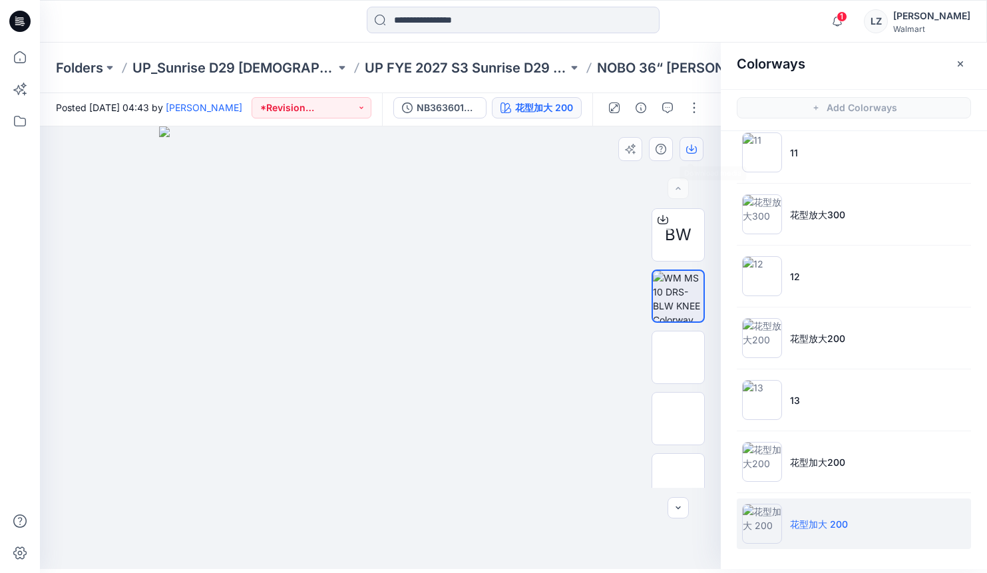
click at [688, 148] on icon "button" at bounding box center [691, 149] width 11 height 11
